Goal: Task Accomplishment & Management: Use online tool/utility

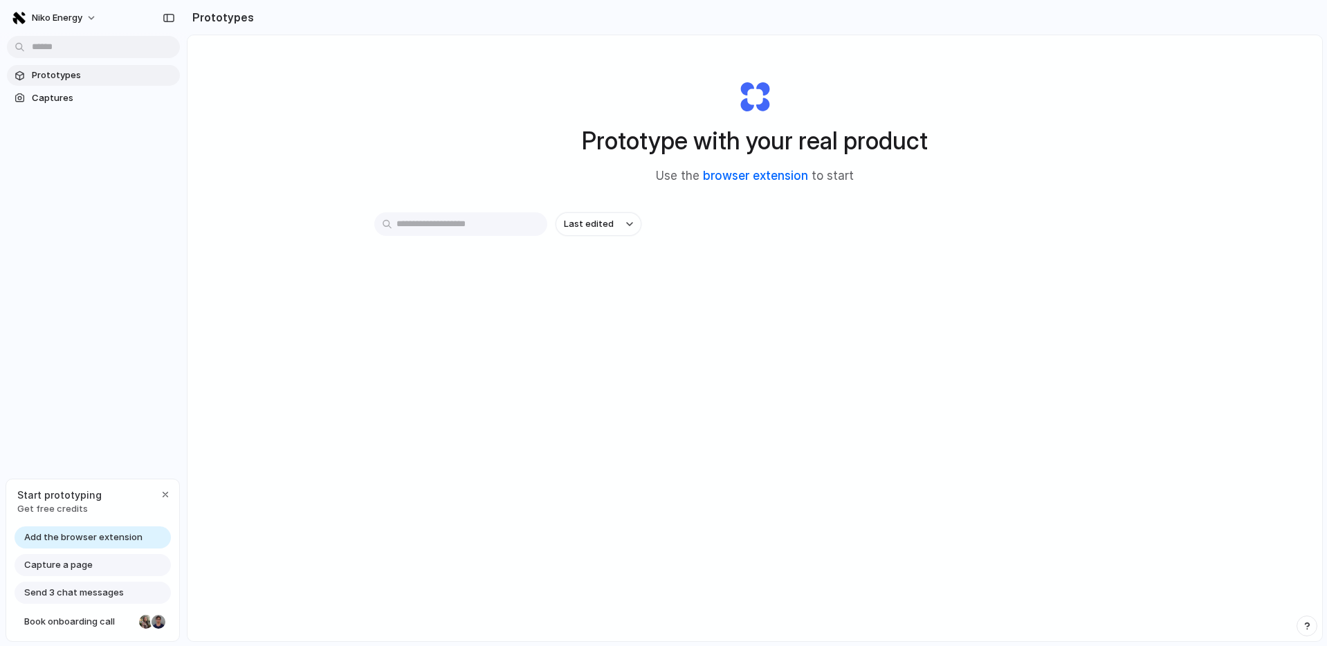
click at [768, 178] on link "browser extension" at bounding box center [755, 176] width 105 height 14
click at [120, 100] on span "Captures" at bounding box center [103, 98] width 143 height 14
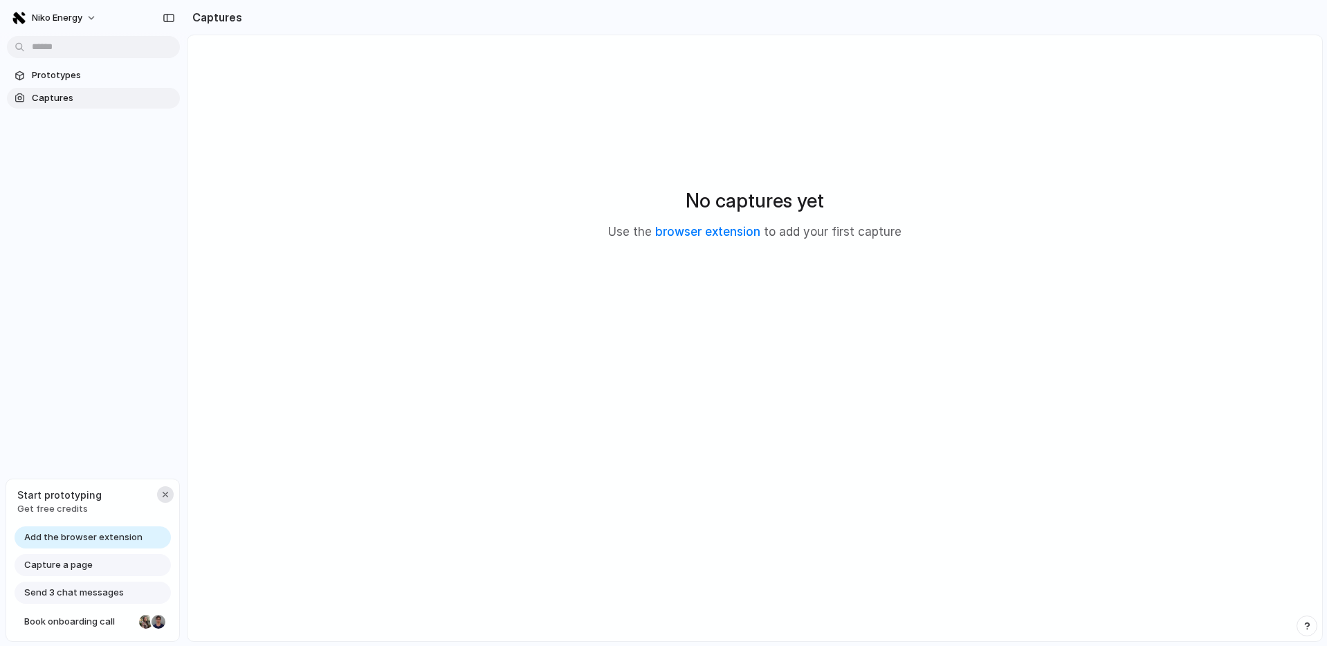
click at [161, 495] on div "button" at bounding box center [165, 494] width 11 height 11
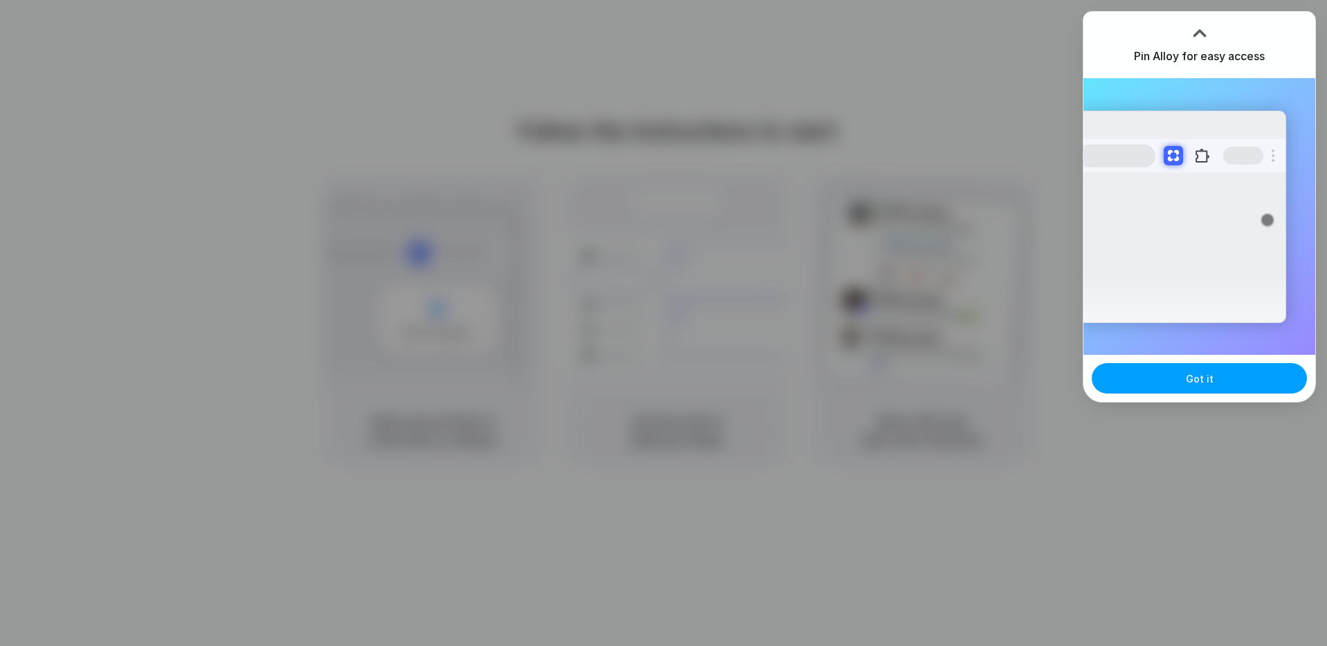
click at [1196, 372] on span "Got it" at bounding box center [1200, 379] width 28 height 15
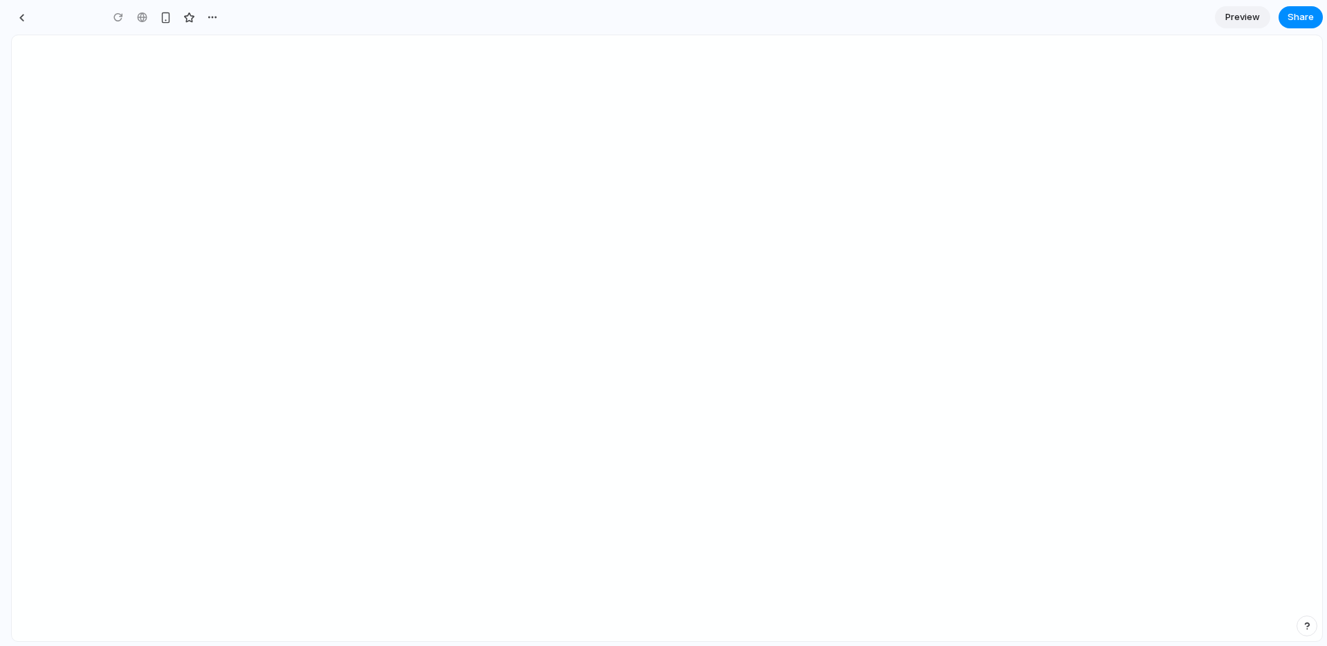
type input "**********"
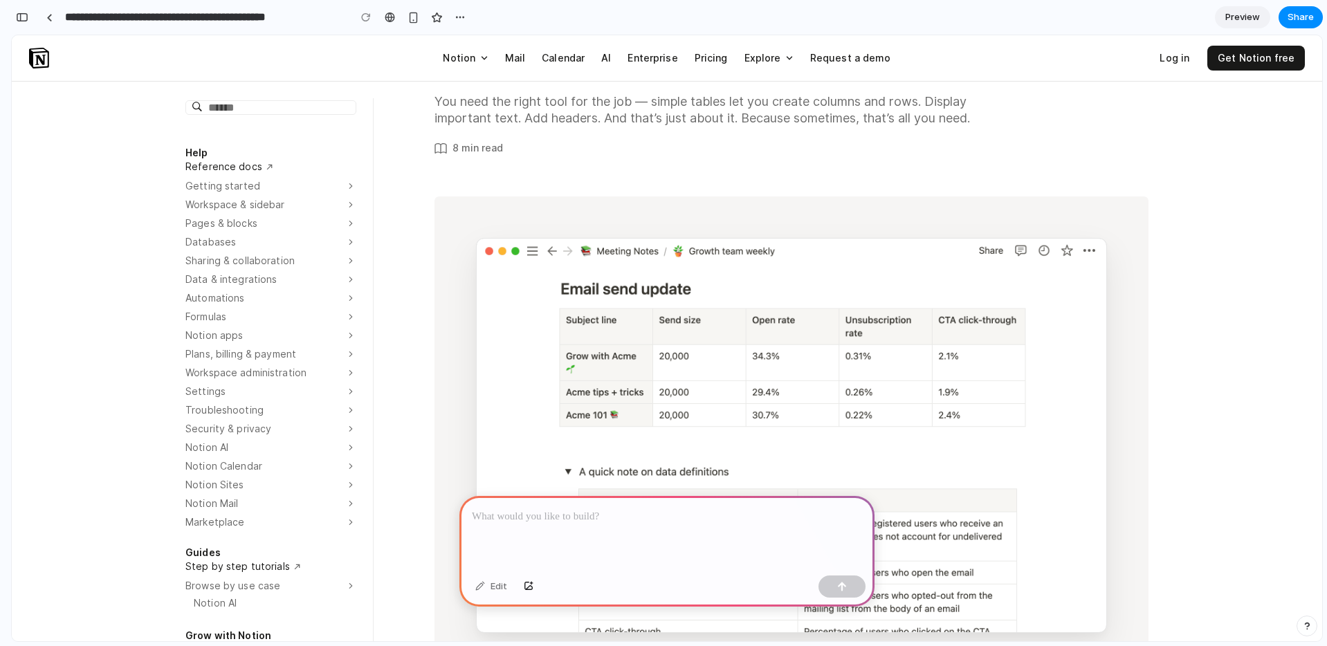
scroll to position [169, 0]
click at [590, 511] on p at bounding box center [667, 517] width 390 height 17
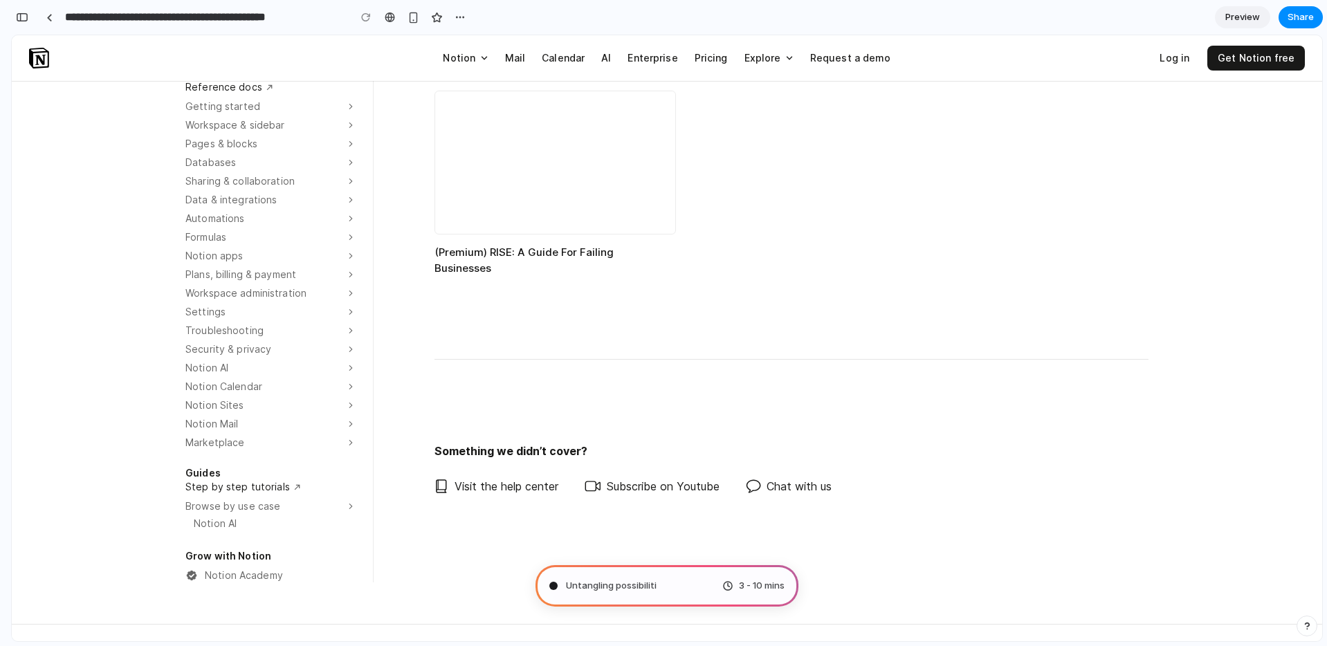
scroll to position [7652, 0]
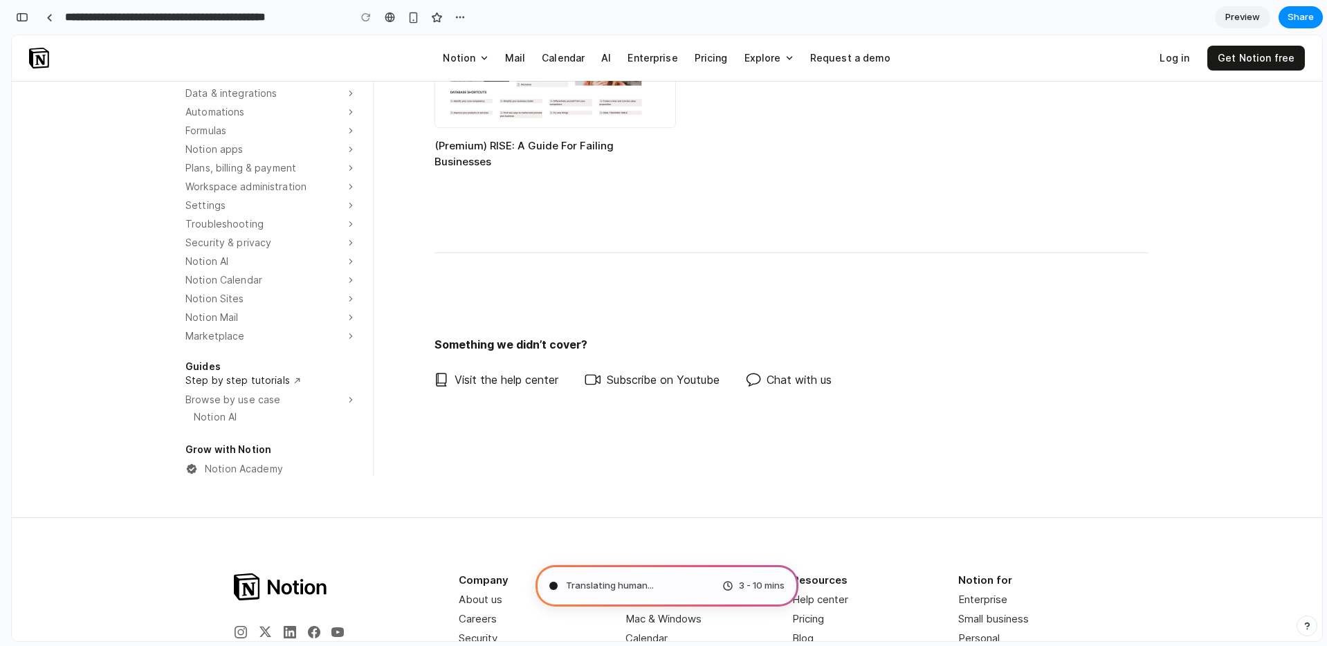
type input "**********"
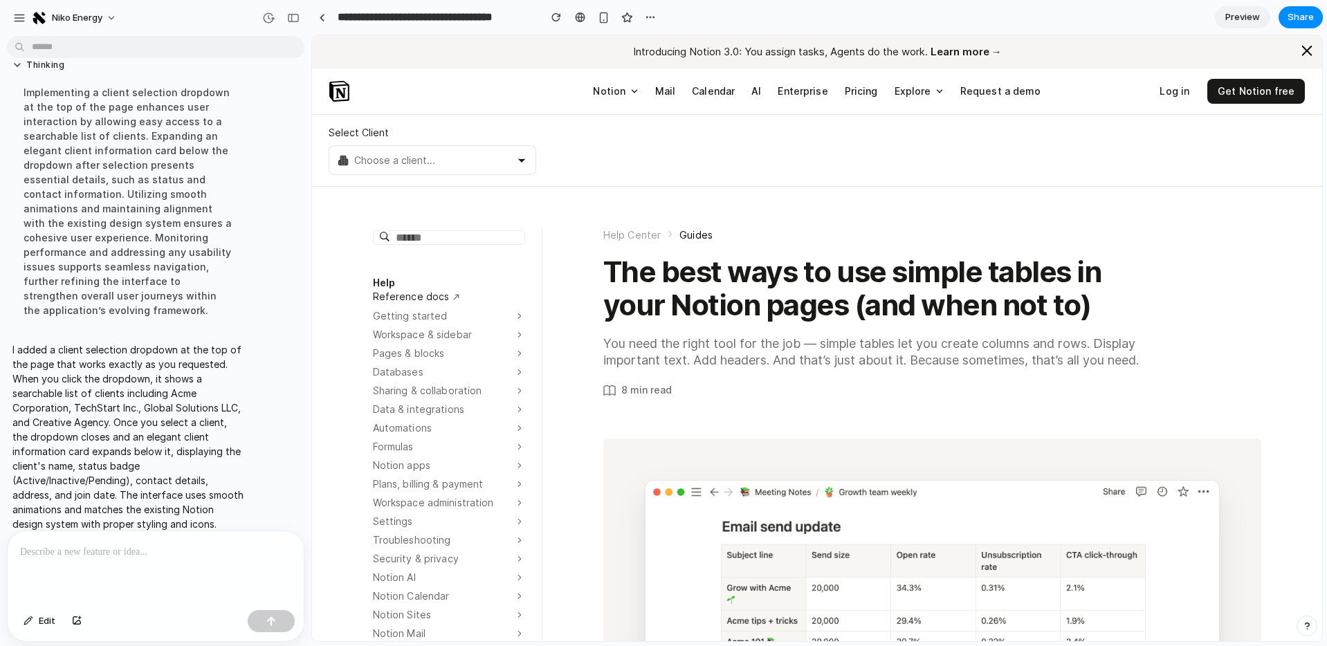
scroll to position [0, 0]
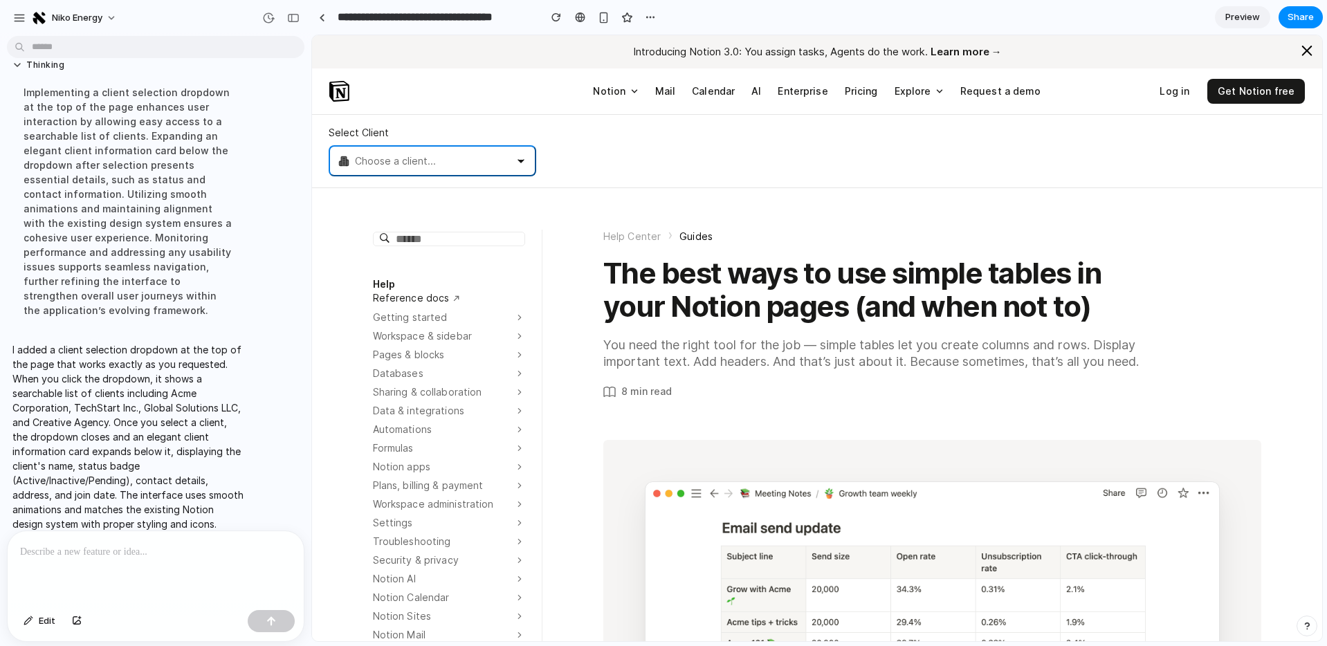
click at [494, 161] on button "Choose a client..." at bounding box center [433, 160] width 208 height 31
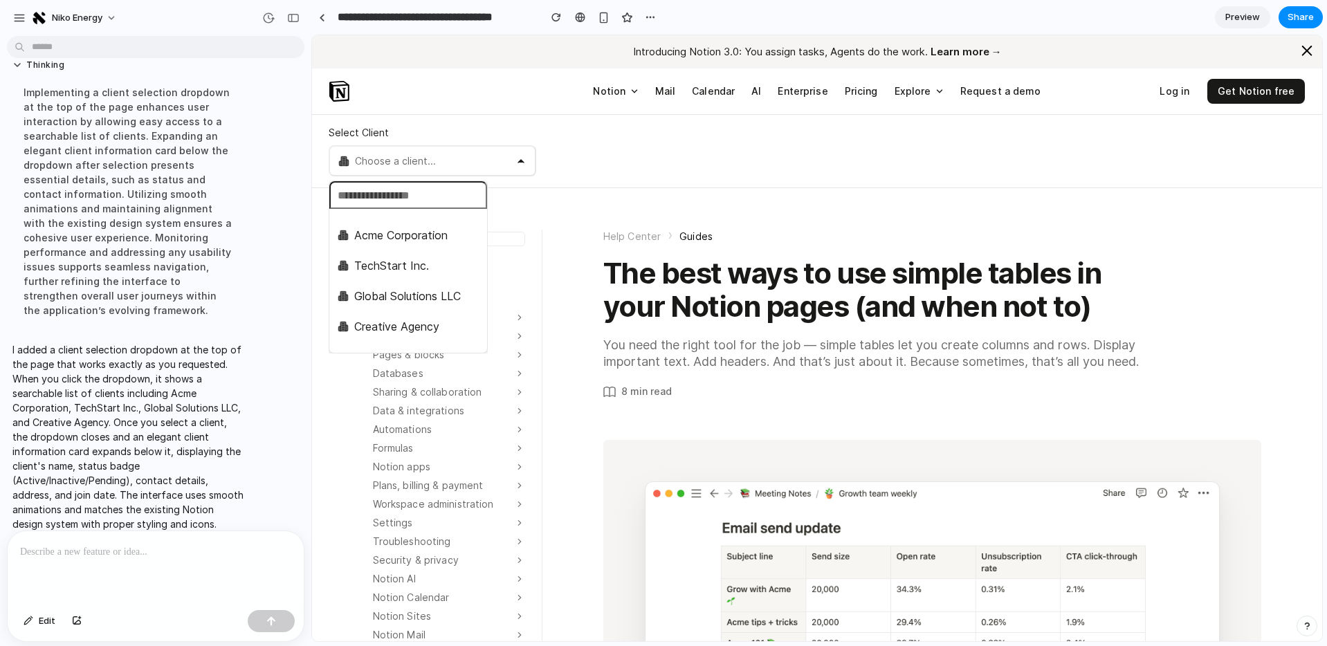
click at [402, 297] on span "Global Solutions LLC" at bounding box center [407, 296] width 107 height 17
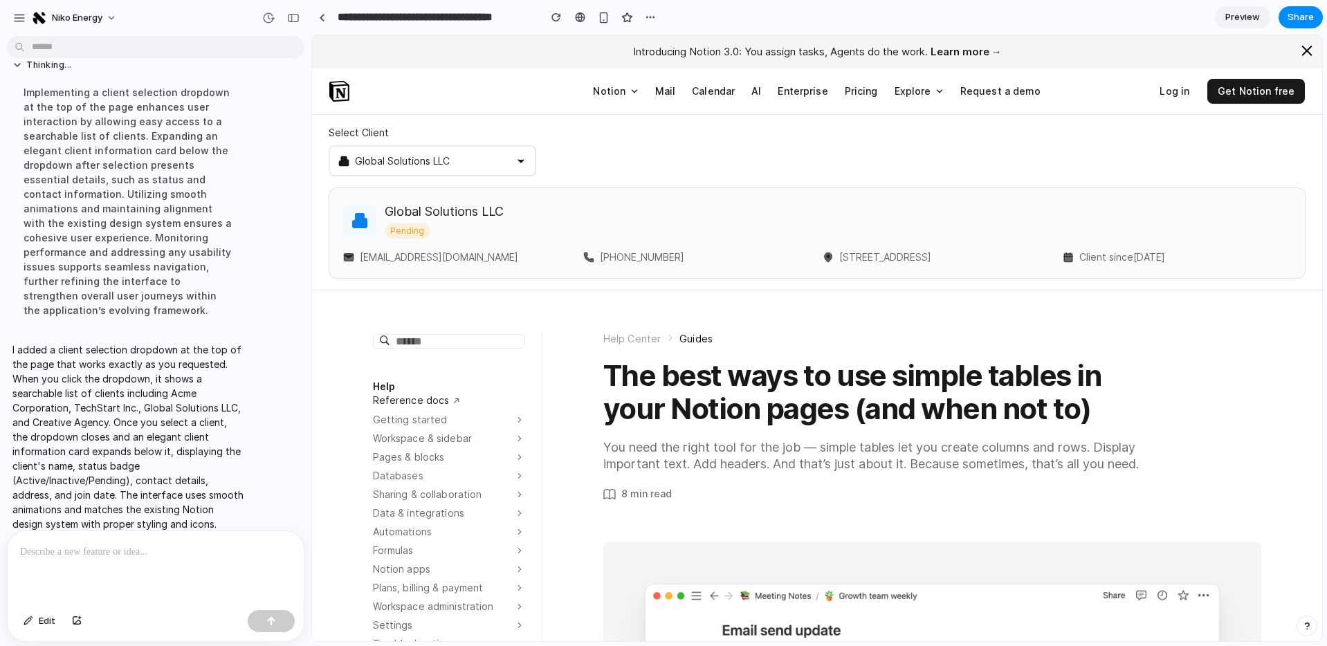
click at [1238, 15] on span "Preview" at bounding box center [1242, 17] width 35 height 14
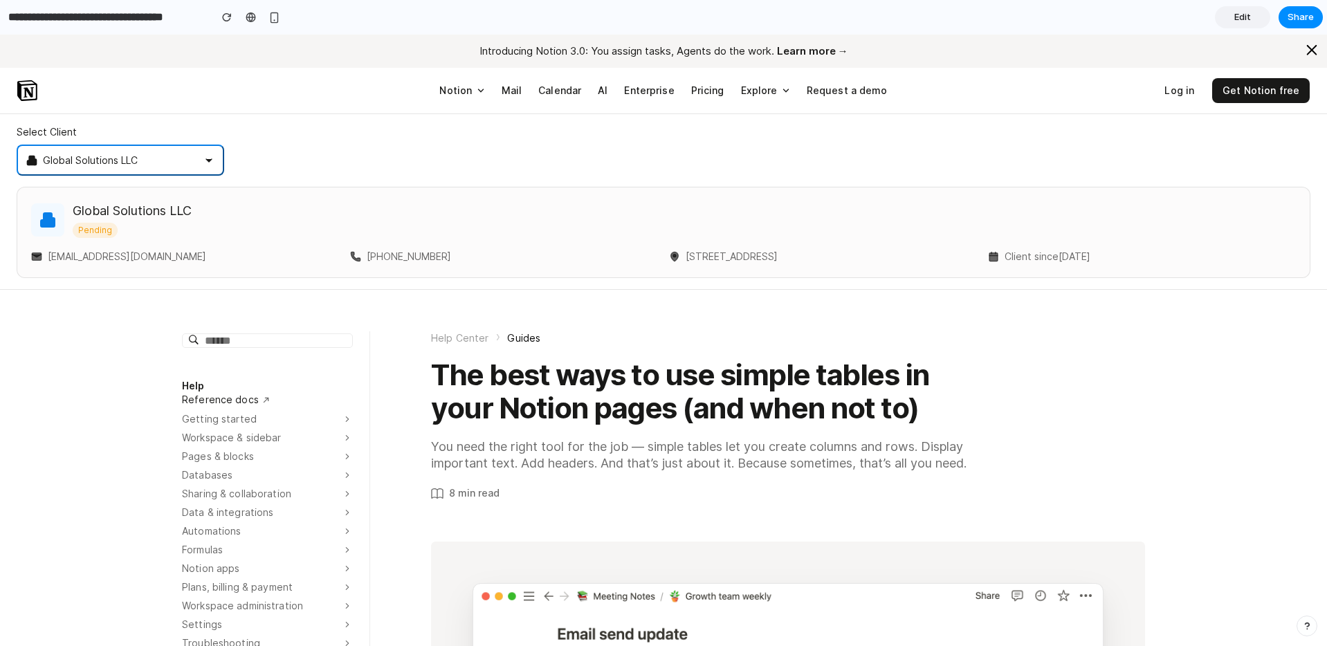
click at [178, 157] on button "Global Solutions LLC" at bounding box center [121, 160] width 208 height 31
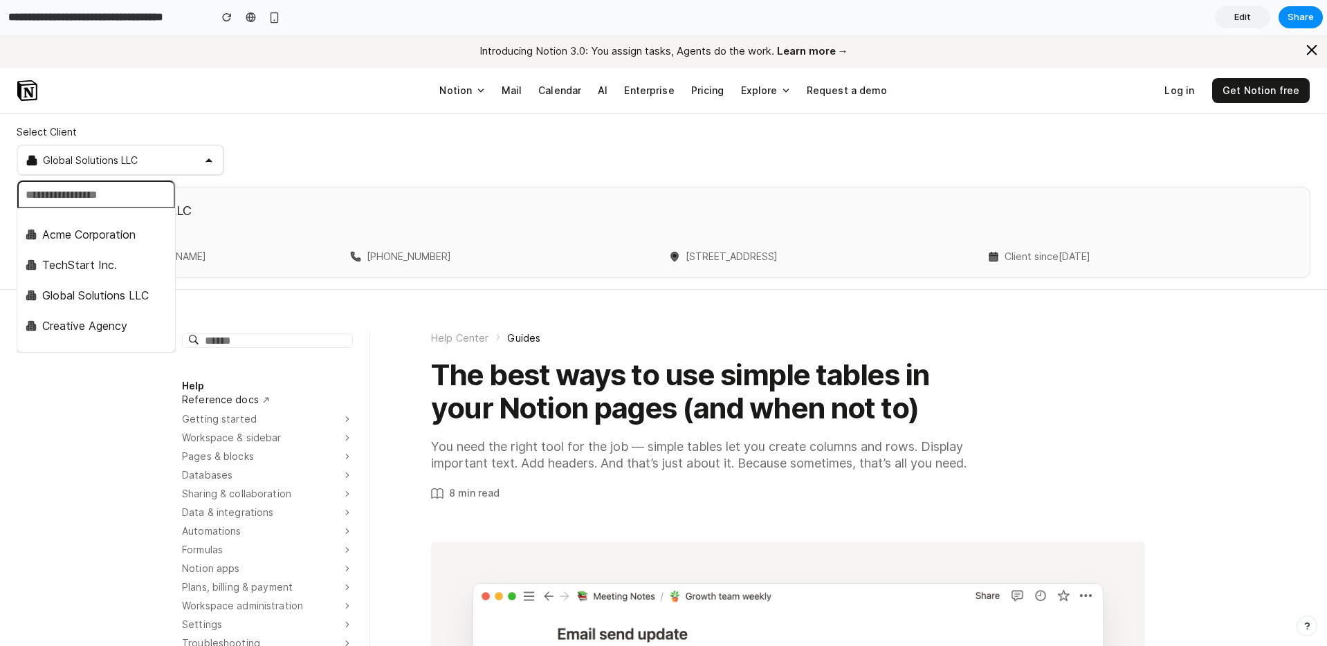
click at [121, 269] on li "TechStart Inc." at bounding box center [96, 265] width 152 height 24
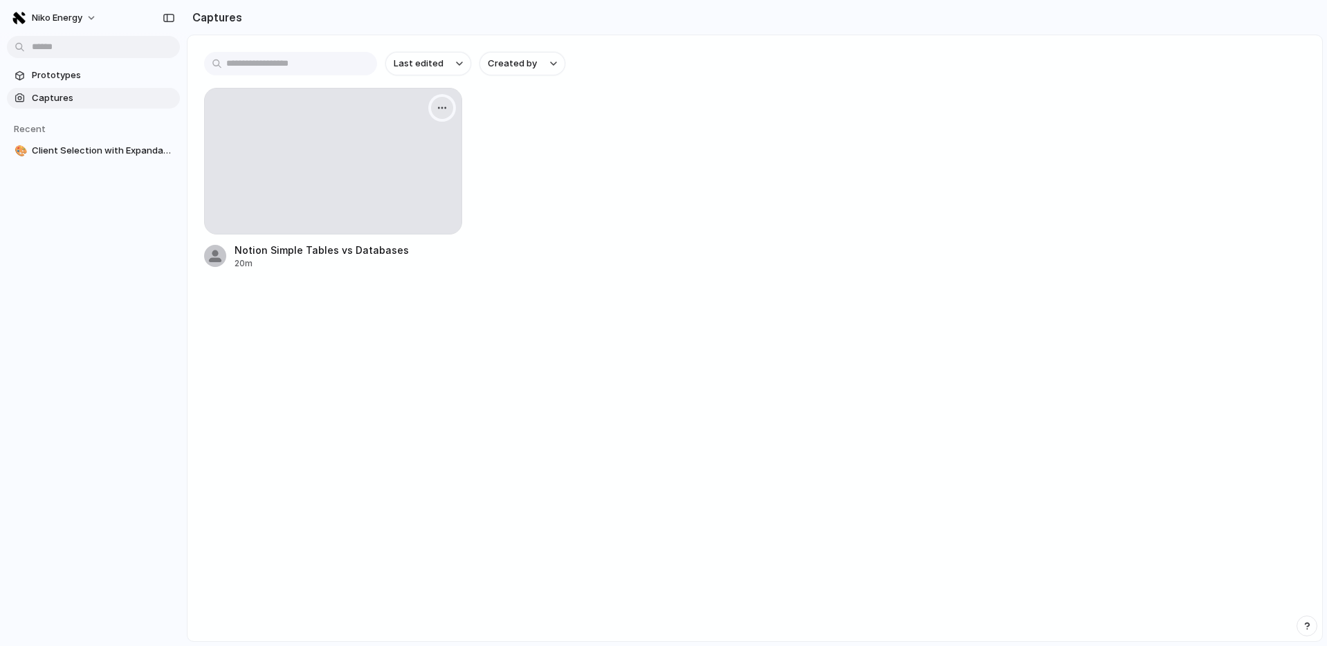
click at [440, 117] on button "button" at bounding box center [442, 108] width 22 height 22
click at [60, 72] on div "Create prototype Rename Copy link Open original page Delete" at bounding box center [663, 323] width 1327 height 646
click at [60, 72] on span "Prototypes" at bounding box center [103, 75] width 143 height 14
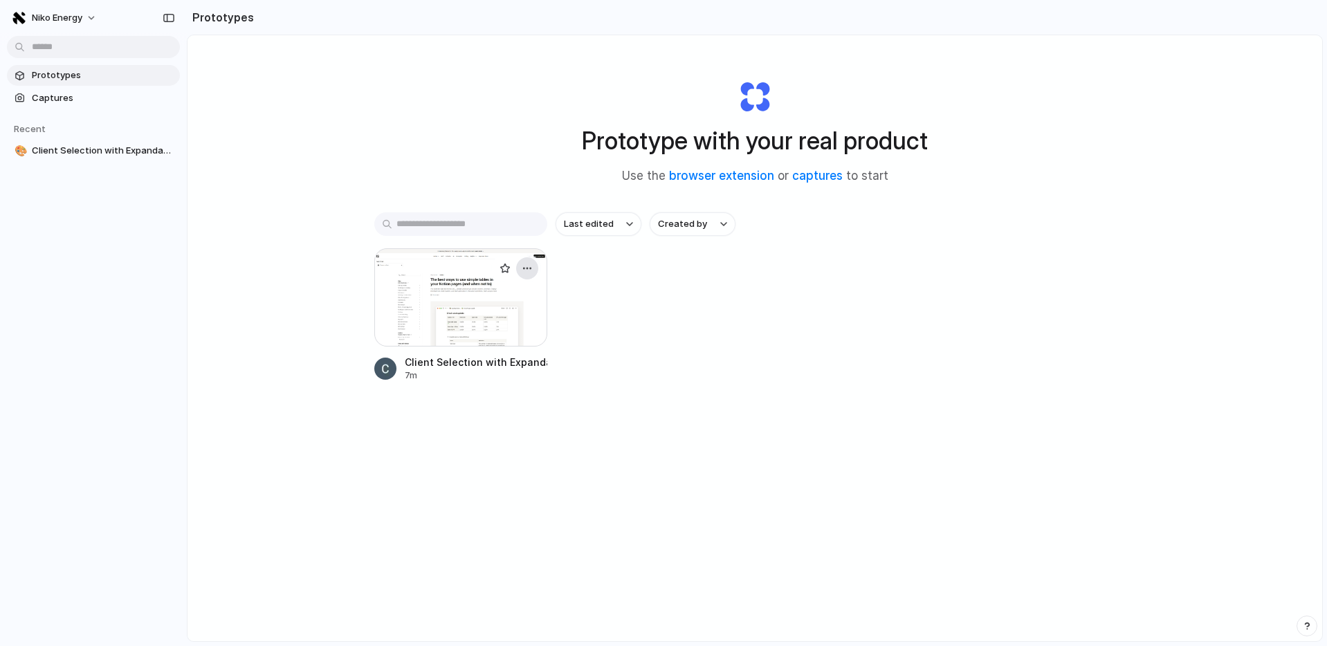
click at [526, 268] on div "button" at bounding box center [527, 268] width 11 height 11
